Goal: Task Accomplishment & Management: Manage account settings

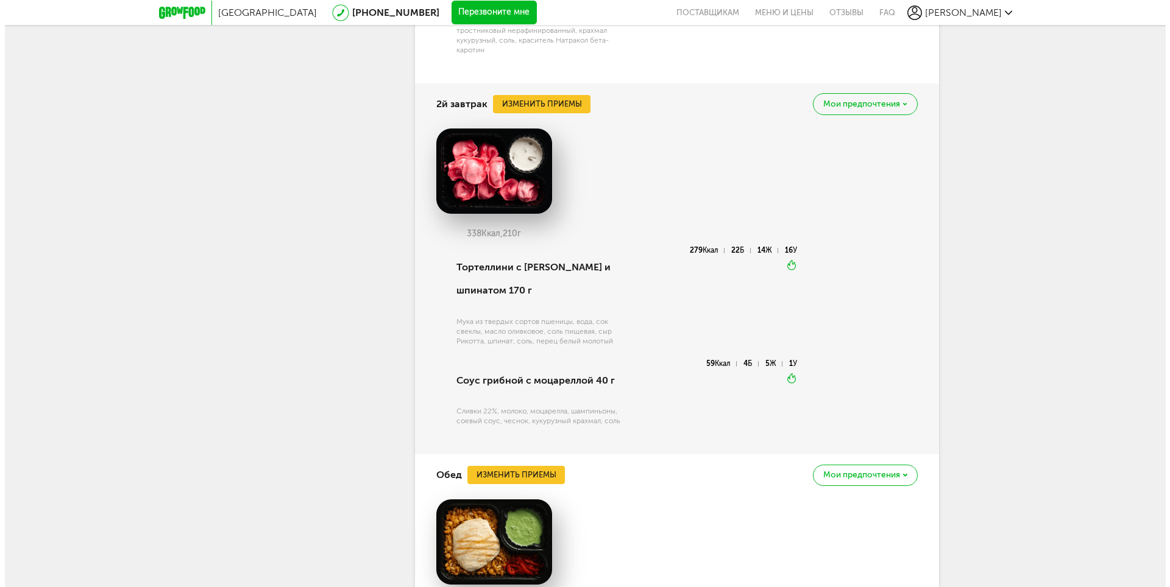
scroll to position [937, 0]
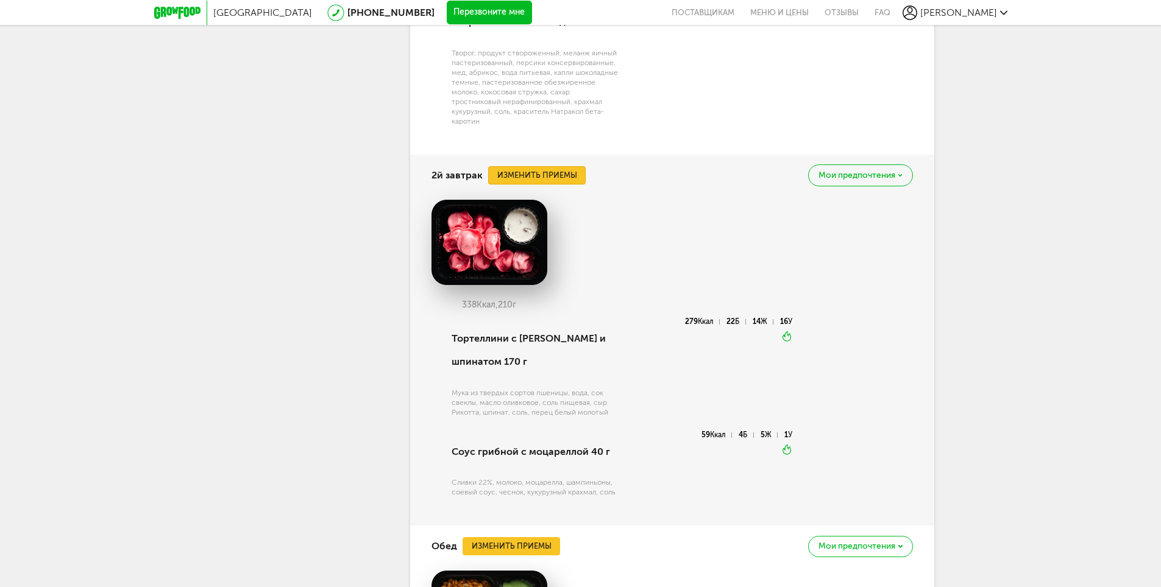
click at [574, 180] on button "Изменить приемы" at bounding box center [536, 175] width 97 height 18
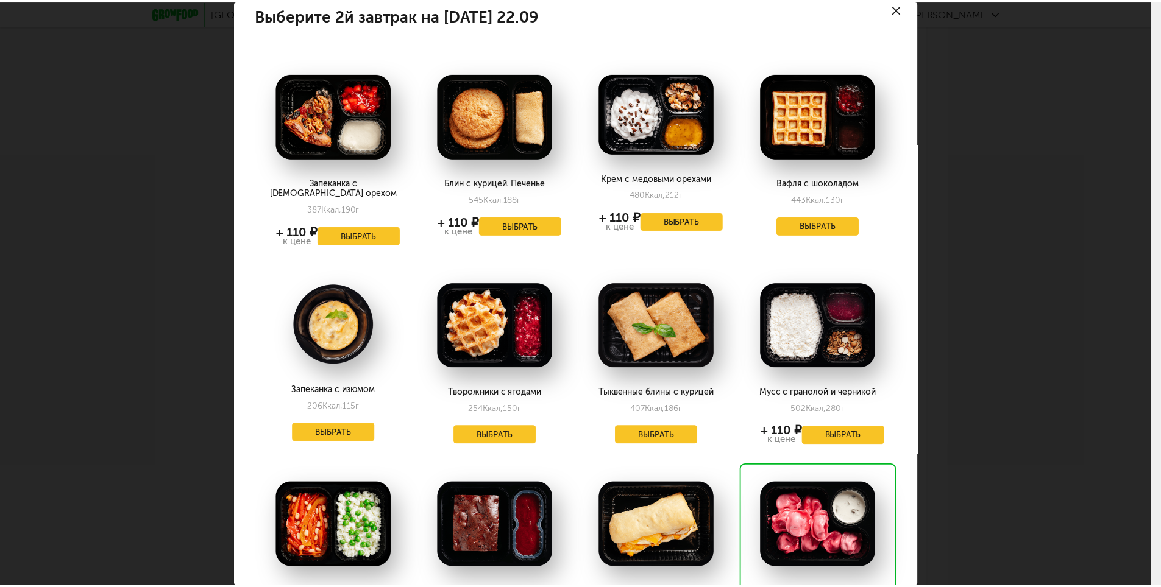
scroll to position [0, 0]
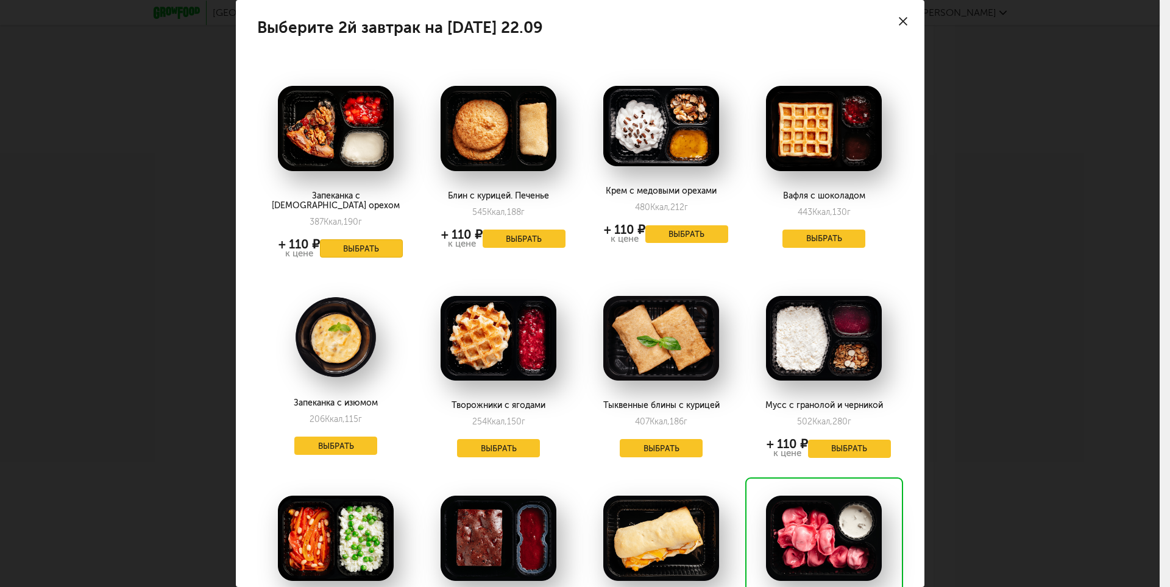
click at [369, 244] on button "Выбрать" at bounding box center [361, 248] width 83 height 18
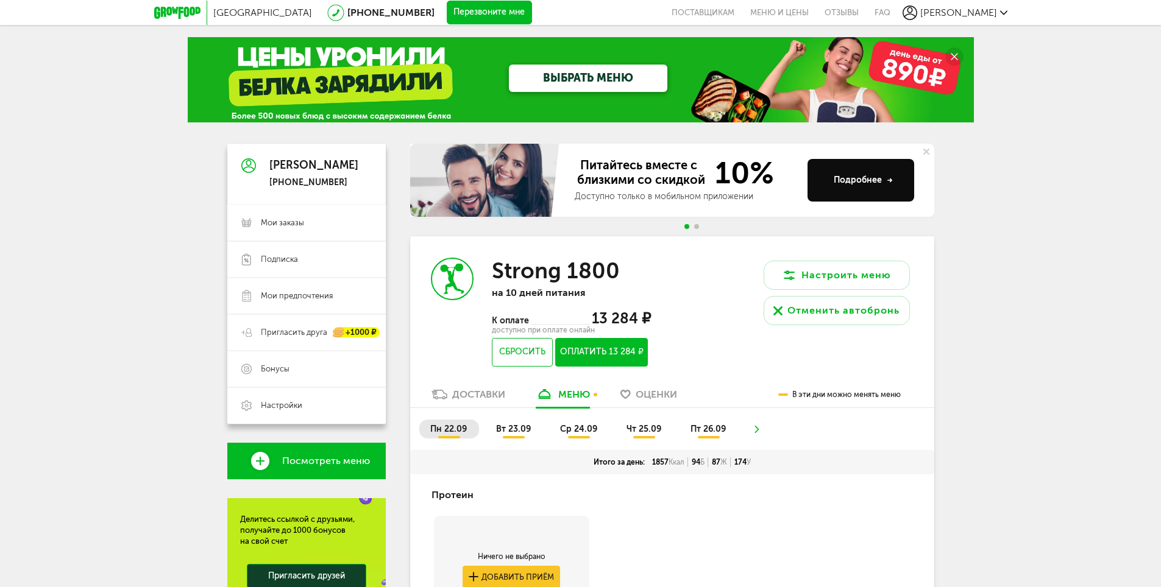
scroll to position [244, 0]
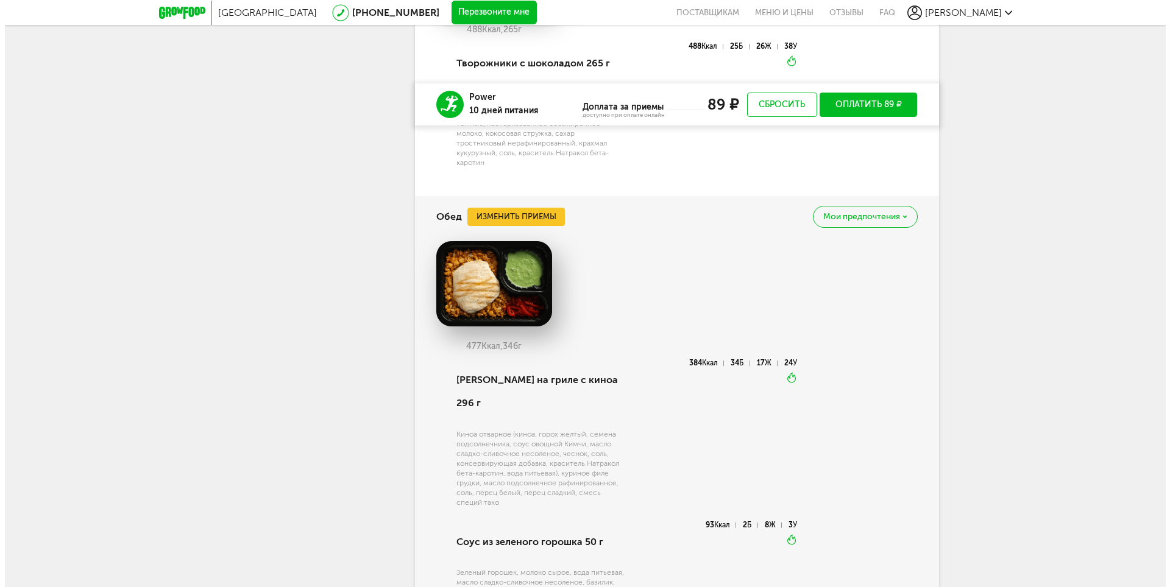
scroll to position [1097, 0]
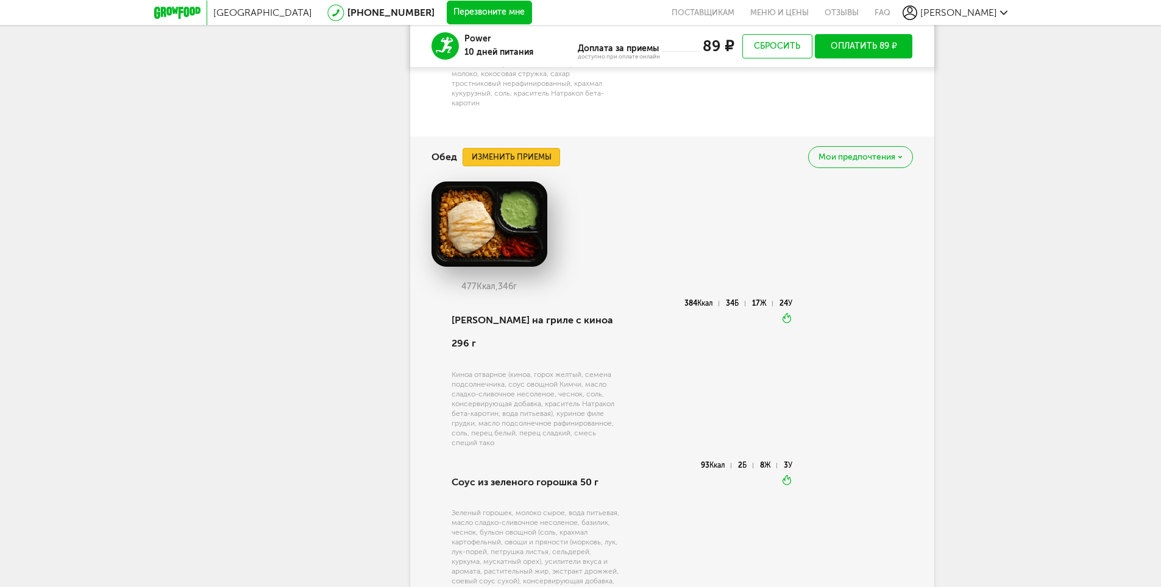
click at [510, 164] on button "Изменить приемы" at bounding box center [510, 157] width 97 height 18
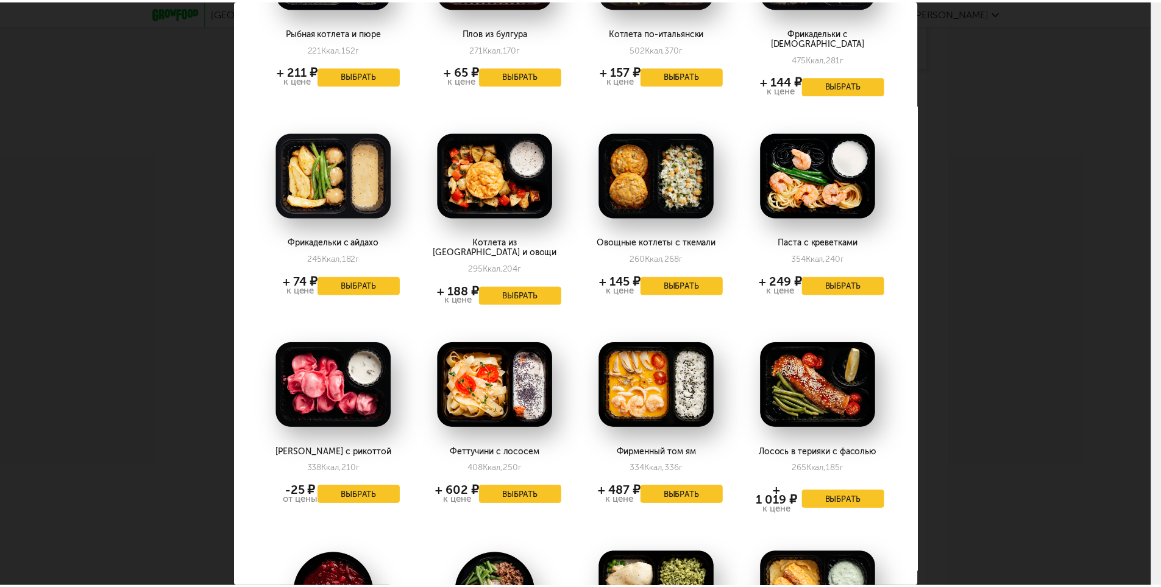
scroll to position [306, 0]
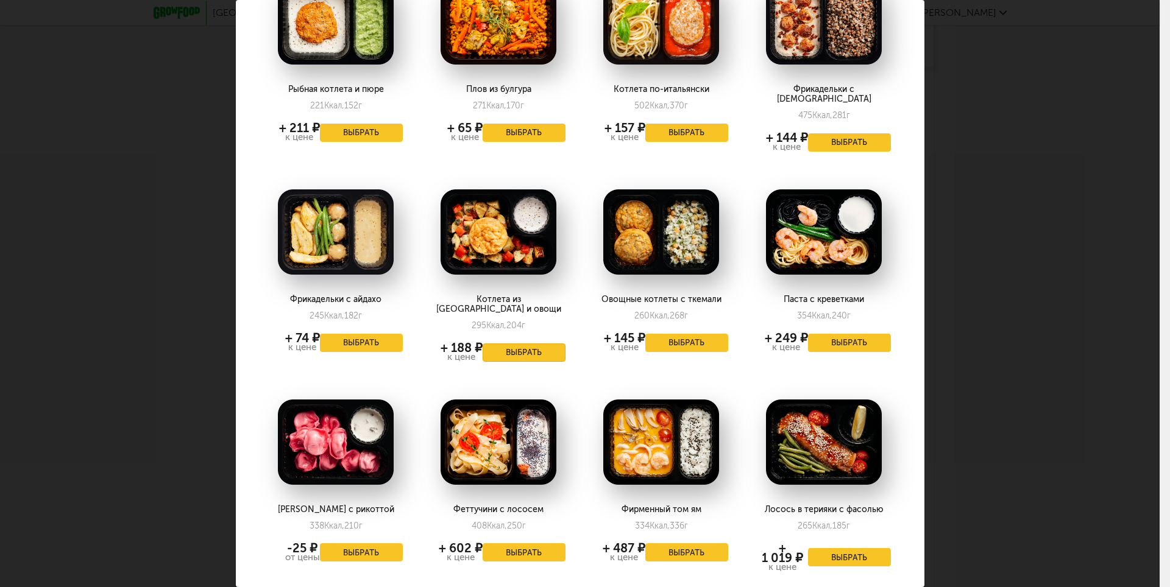
click at [525, 344] on button "Выбрать" at bounding box center [524, 353] width 83 height 18
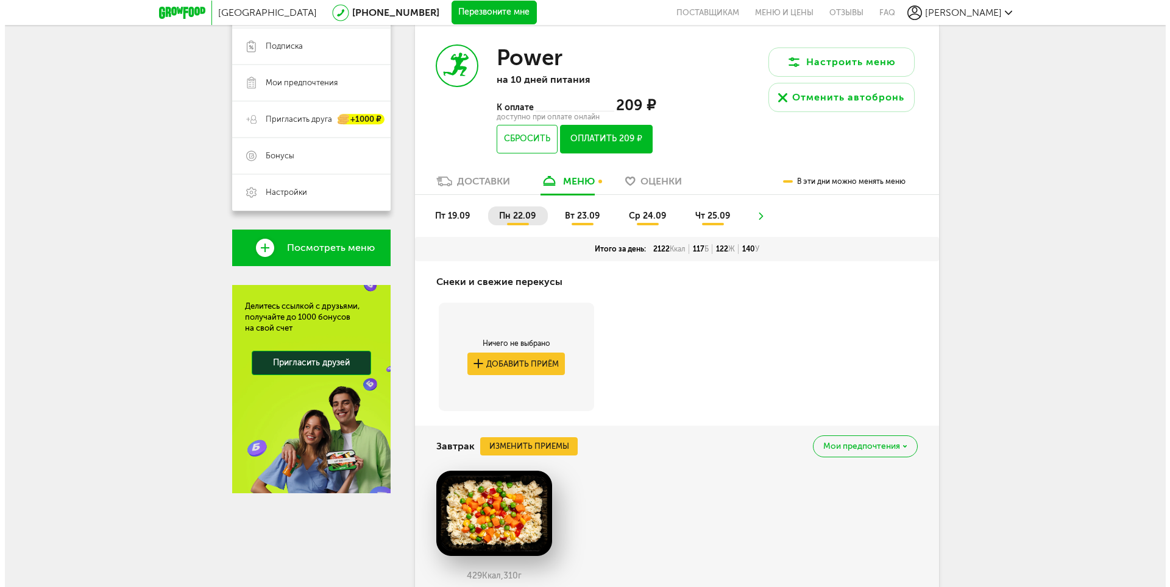
scroll to position [305, 0]
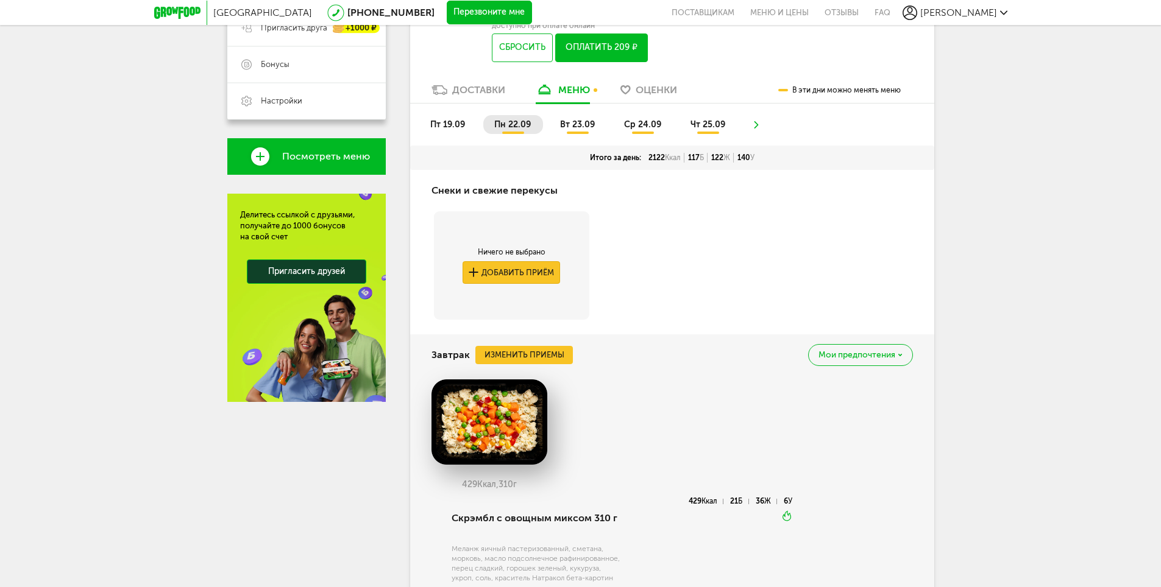
click at [535, 275] on button "Добавить приём" at bounding box center [510, 272] width 97 height 23
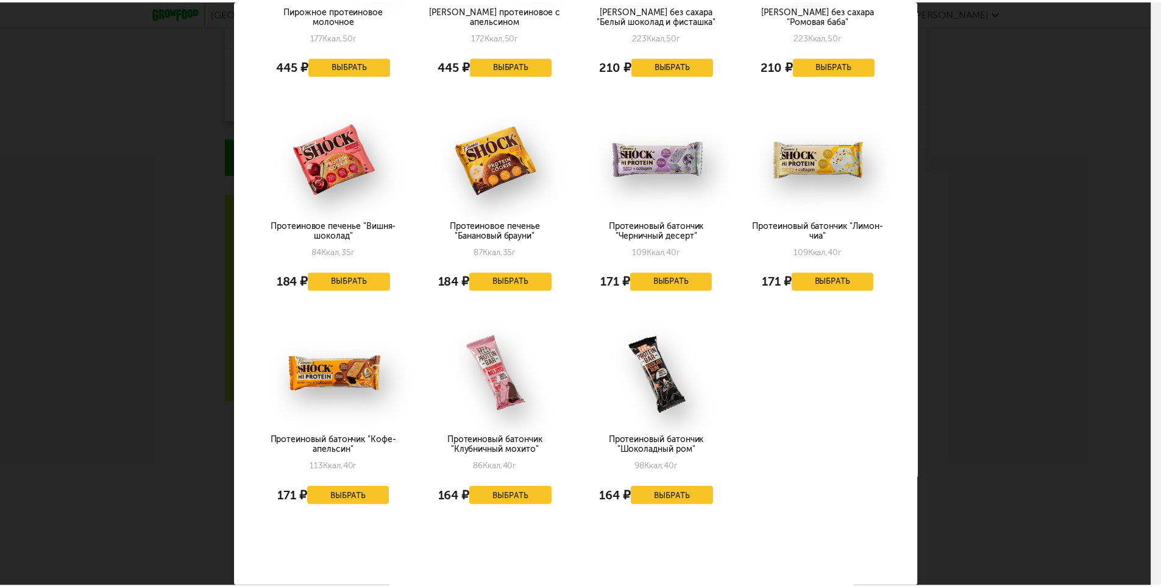
scroll to position [670, 0]
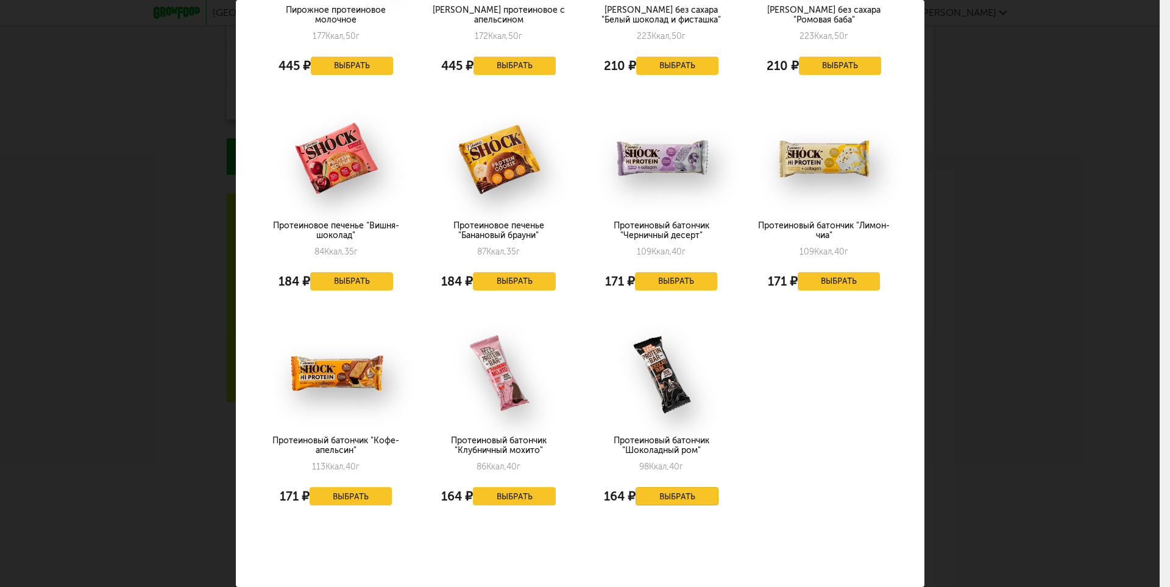
click at [640, 506] on button "Выбрать" at bounding box center [676, 496] width 83 height 18
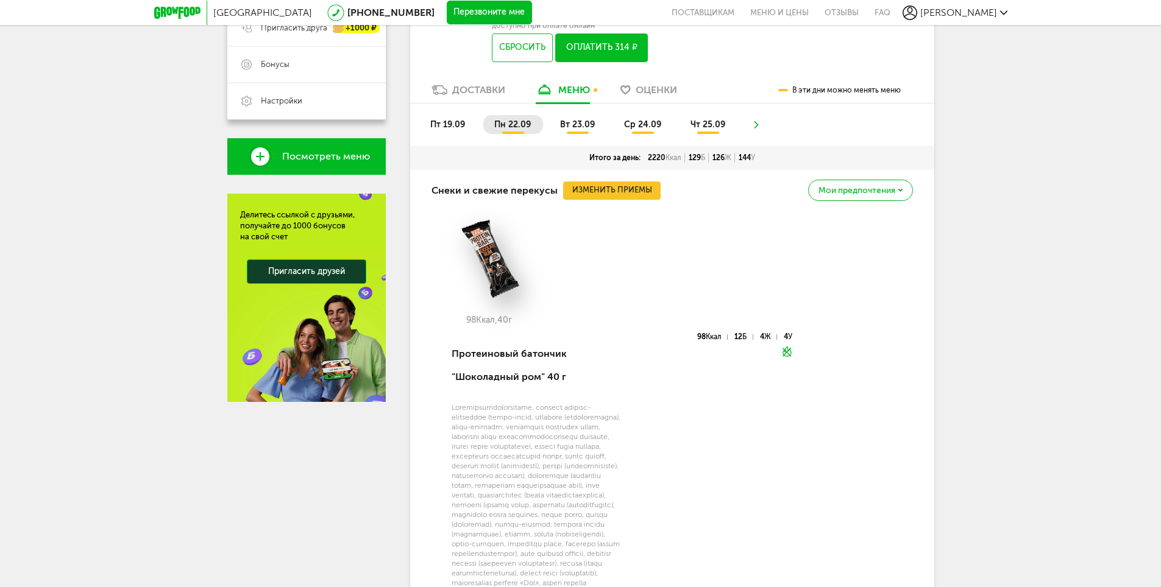
click at [509, 246] on img at bounding box center [489, 257] width 116 height 85
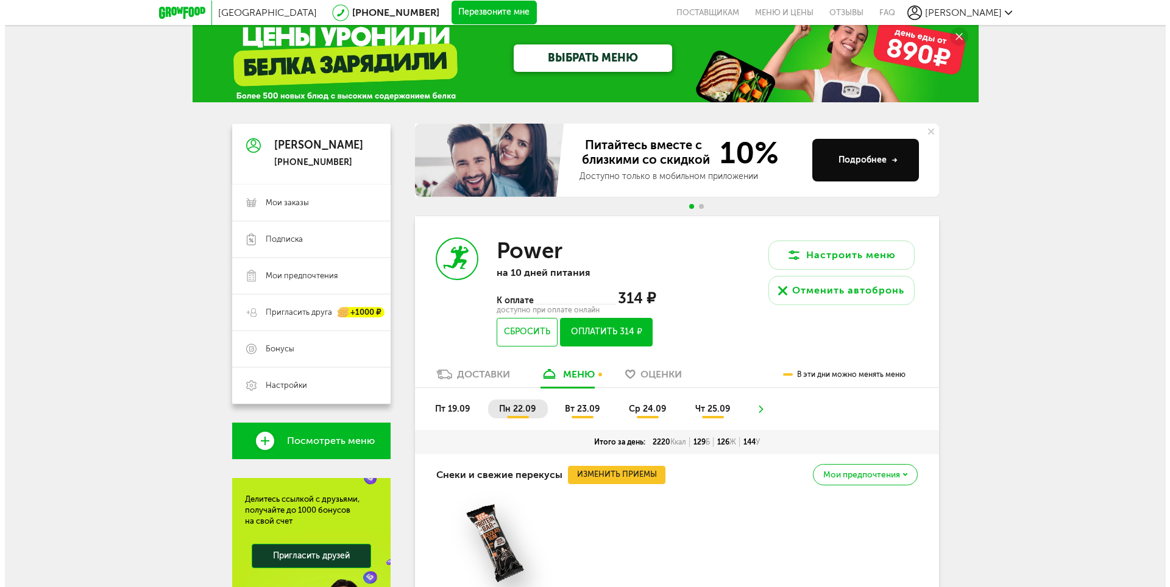
scroll to position [0, 0]
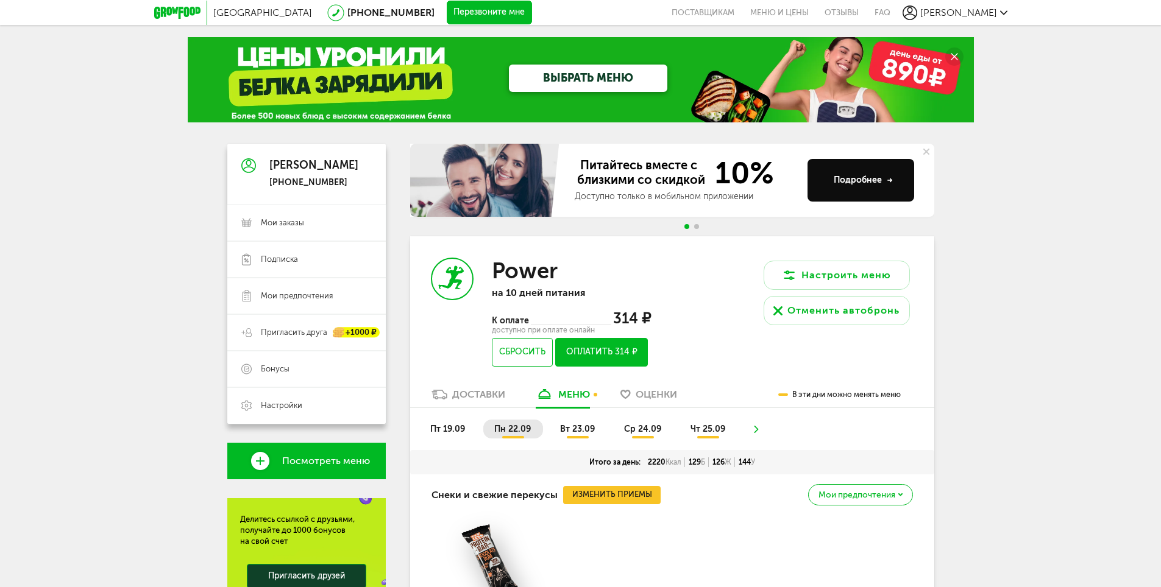
click at [624, 358] on button "Оплатить 314 ₽" at bounding box center [601, 352] width 92 height 29
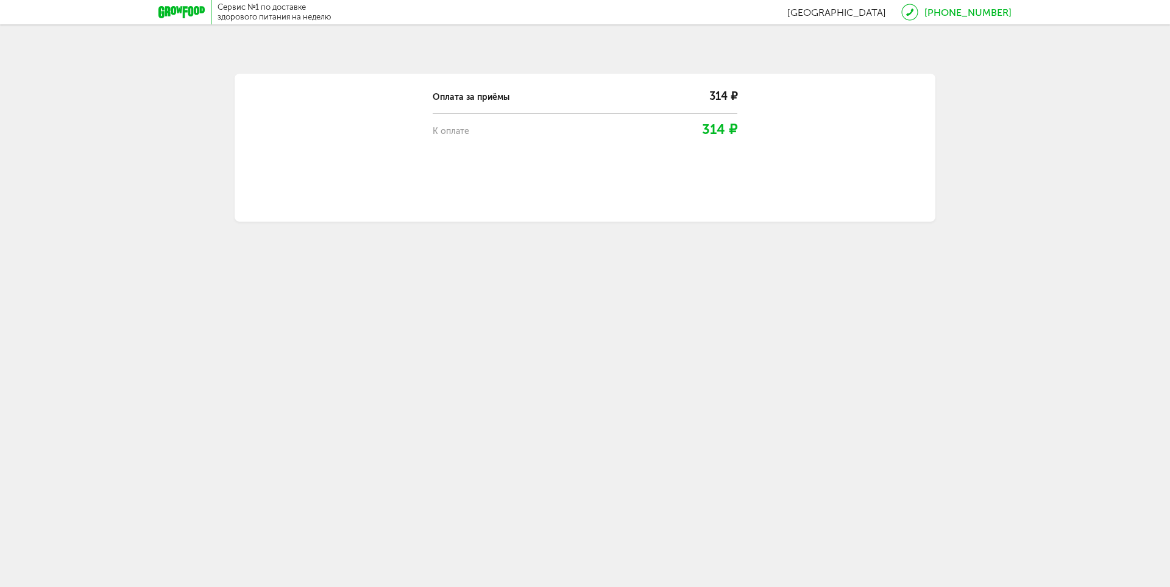
drag, startPoint x: 475, startPoint y: 249, endPoint x: 467, endPoint y: 233, distance: 17.4
click at [467, 233] on div "Сервис №1 по доставке здорового питания на неделю Санкт-Петербург 8 (800) 555-2…" at bounding box center [585, 135] width 1170 height 271
